Goal: Complete application form

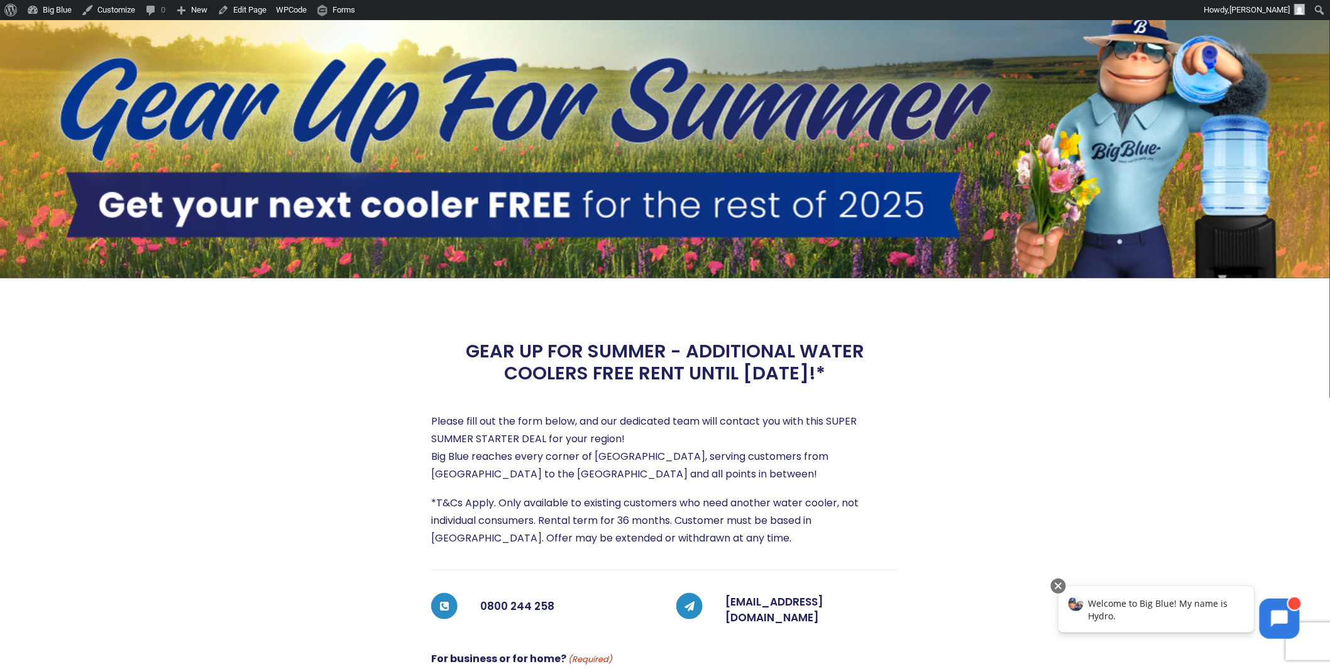
scroll to position [157, 0]
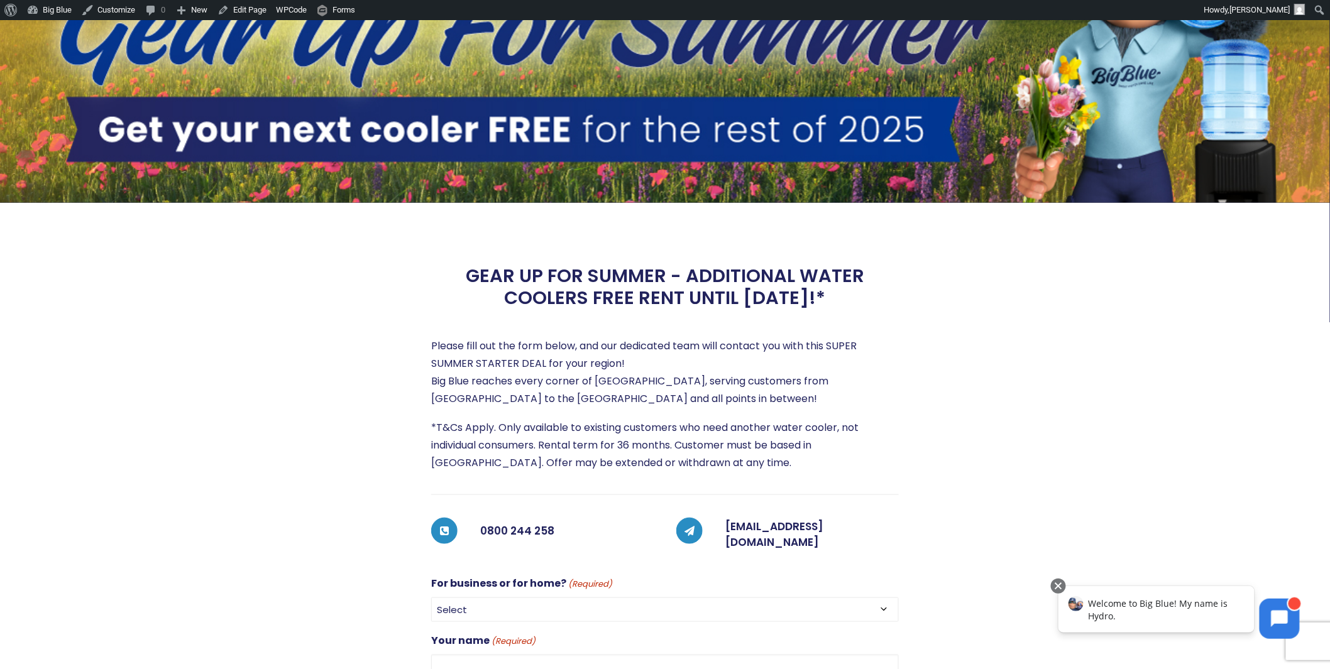
click at [737, 355] on p "Please fill out the form below, and our dedicated team will contact you with th…" at bounding box center [665, 373] width 468 height 70
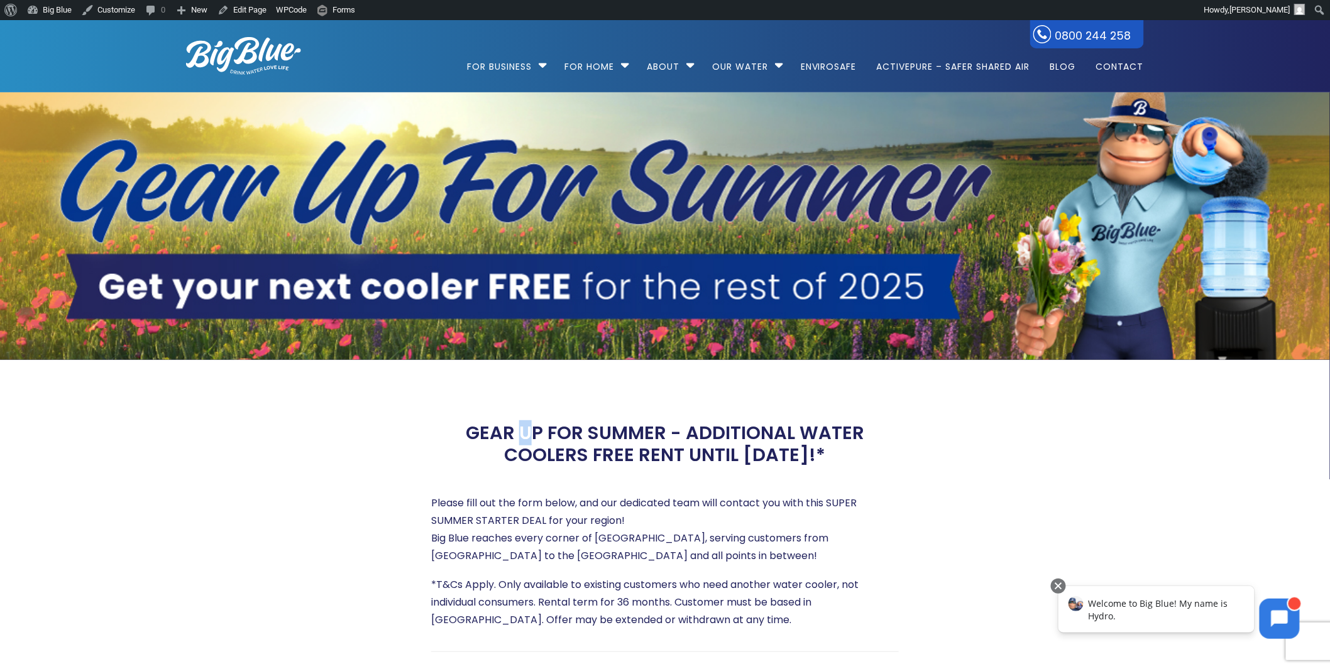
click at [529, 439] on h2 "GEAR UP FOR SUMMER - ADDITIONAL WATER COOLERS FREE RENT UNTIL [DATE]!*" at bounding box center [665, 444] width 468 height 44
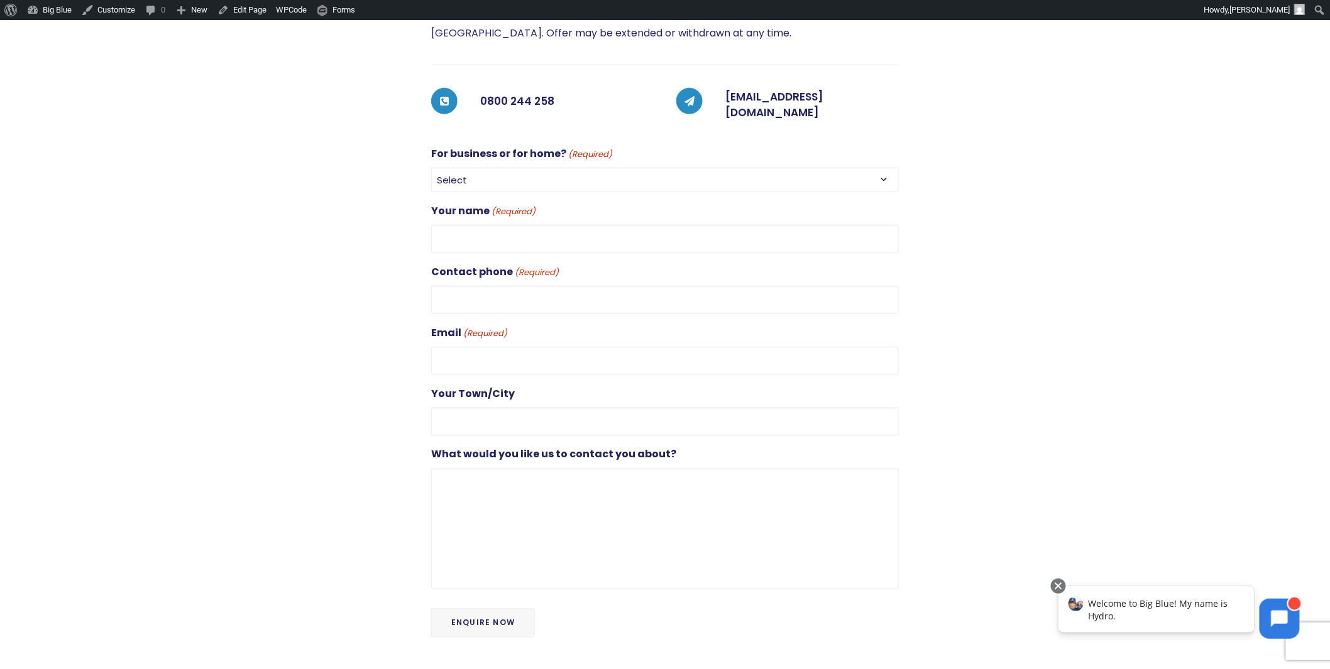
scroll to position [593, 0]
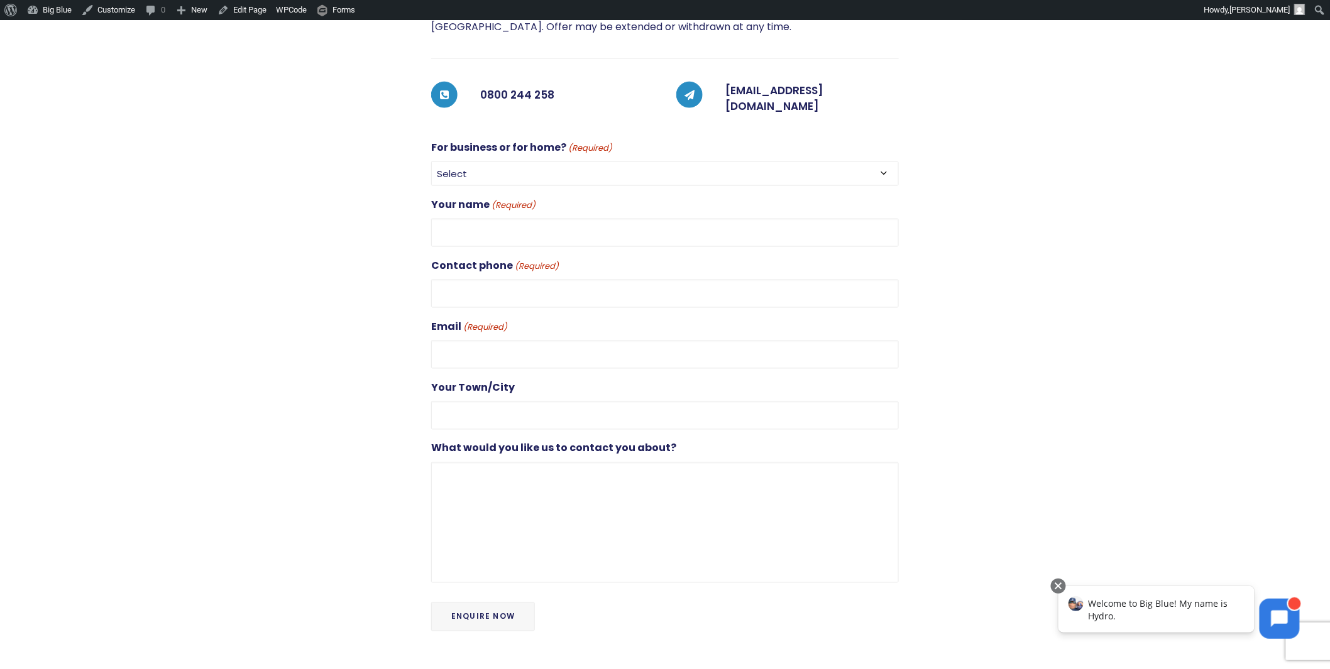
click at [498, 162] on select "Select For Business For Home" at bounding box center [665, 174] width 468 height 25
select select "For Business"
click at [431, 162] on select "Select For Business For Home" at bounding box center [665, 174] width 468 height 25
click at [491, 219] on input "Your name (Required)" at bounding box center [665, 233] width 468 height 28
type input "[PERSON_NAME]"
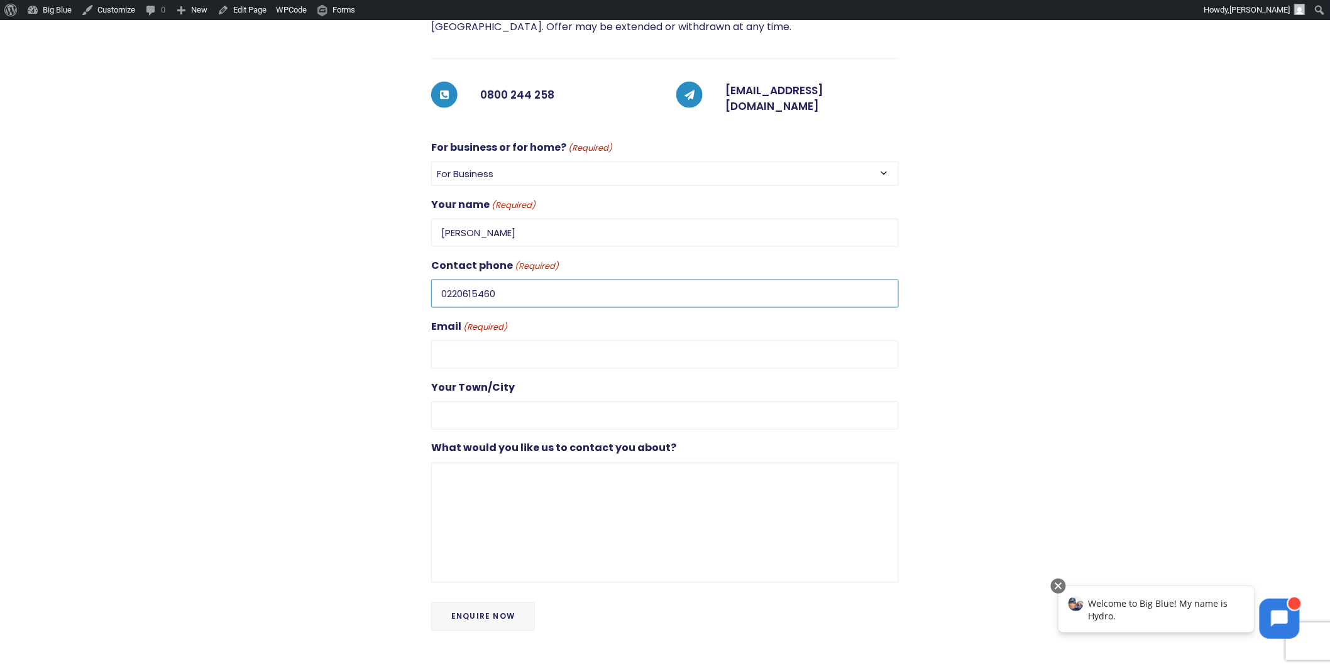
type input "0220615460"
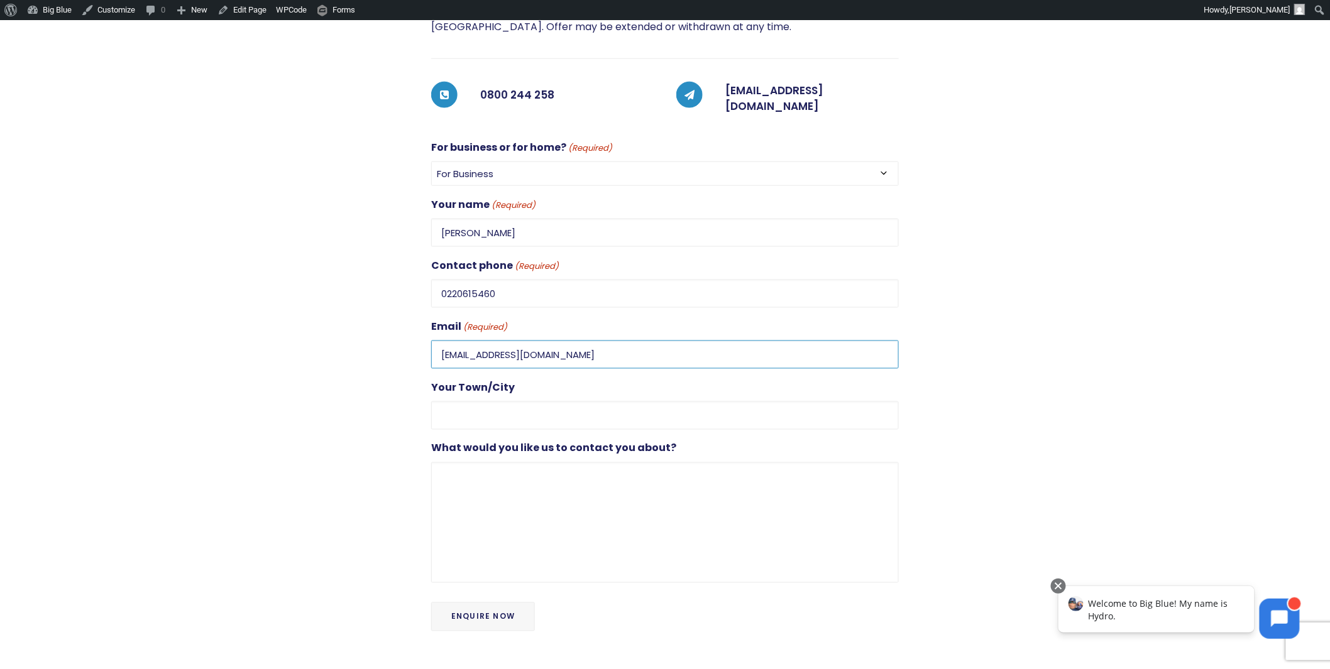
type input "[EMAIL_ADDRESS][DOMAIN_NAME]"
click at [466, 468] on textarea "What would you like us to contact you about?" at bounding box center [665, 523] width 468 height 121
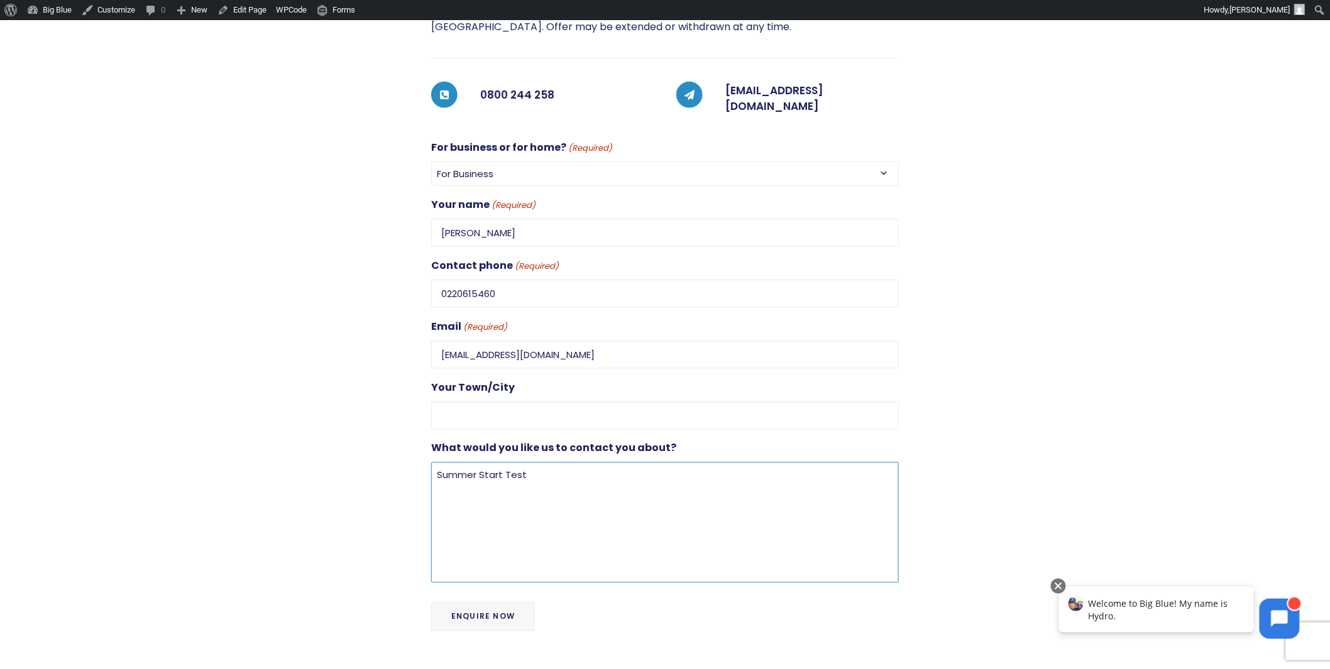
type textarea "Summer Start Test"
click at [964, 362] on div at bounding box center [1021, 229] width 245 height 835
click at [478, 612] on input "Enquire Now" at bounding box center [483, 617] width 104 height 29
